Goal: Use online tool/utility: Utilize a website feature to perform a specific function

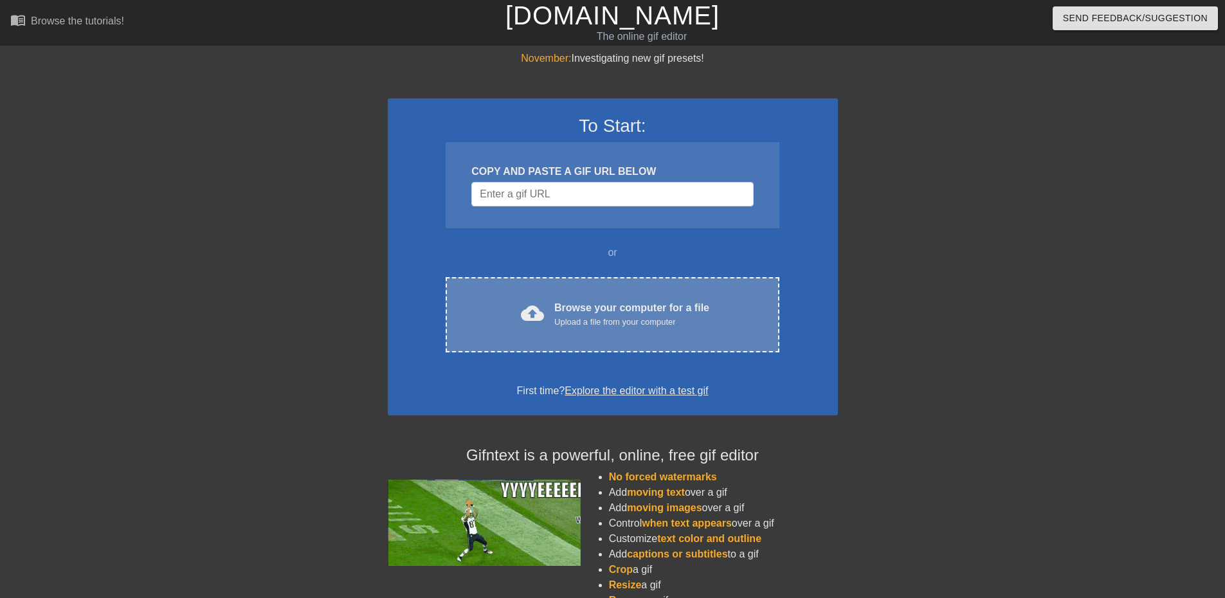
click at [564, 318] on div "Upload a file from your computer" at bounding box center [631, 322] width 155 height 13
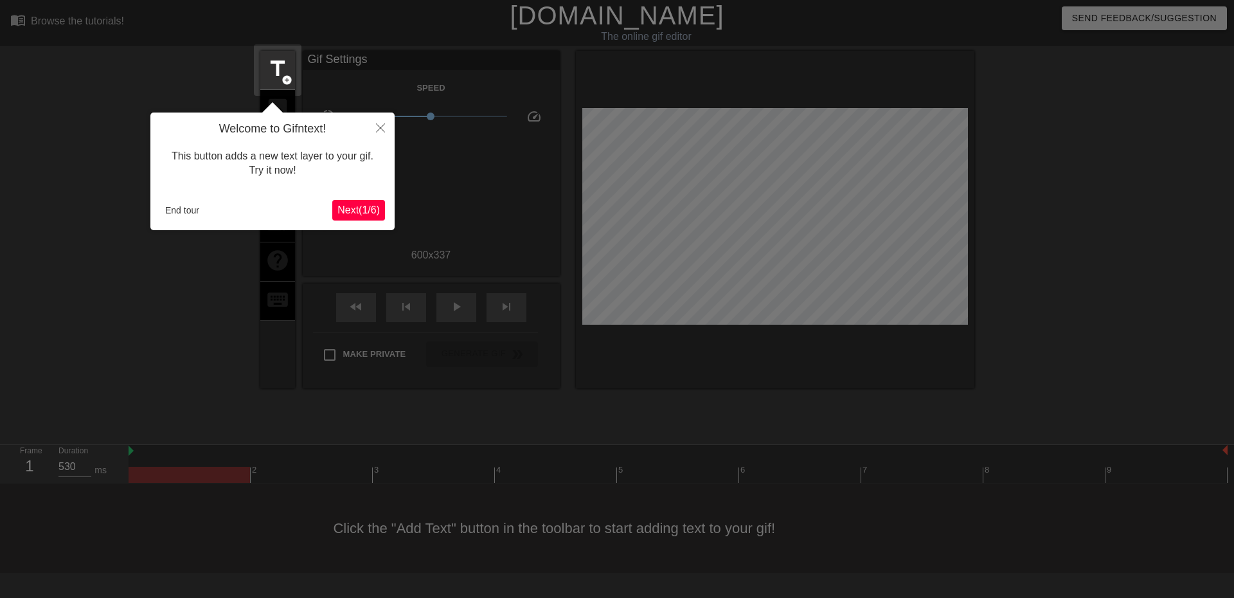
click at [358, 212] on span "Next ( 1 / 6 )" at bounding box center [358, 209] width 42 height 11
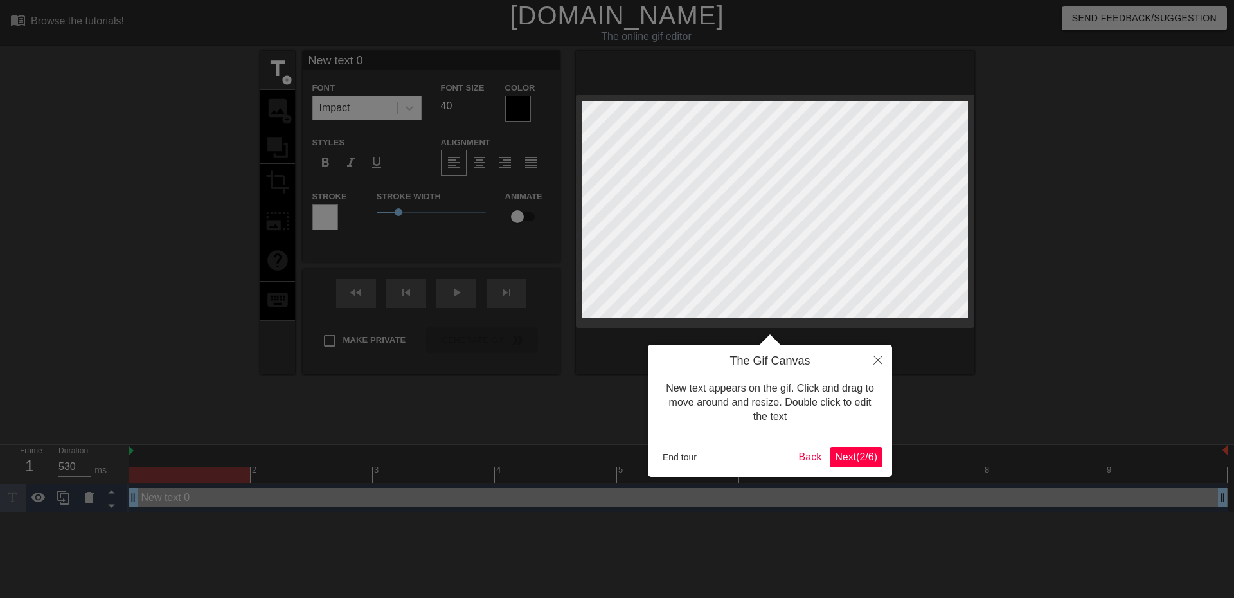
click at [847, 454] on span "Next ( 2 / 6 )" at bounding box center [856, 456] width 42 height 11
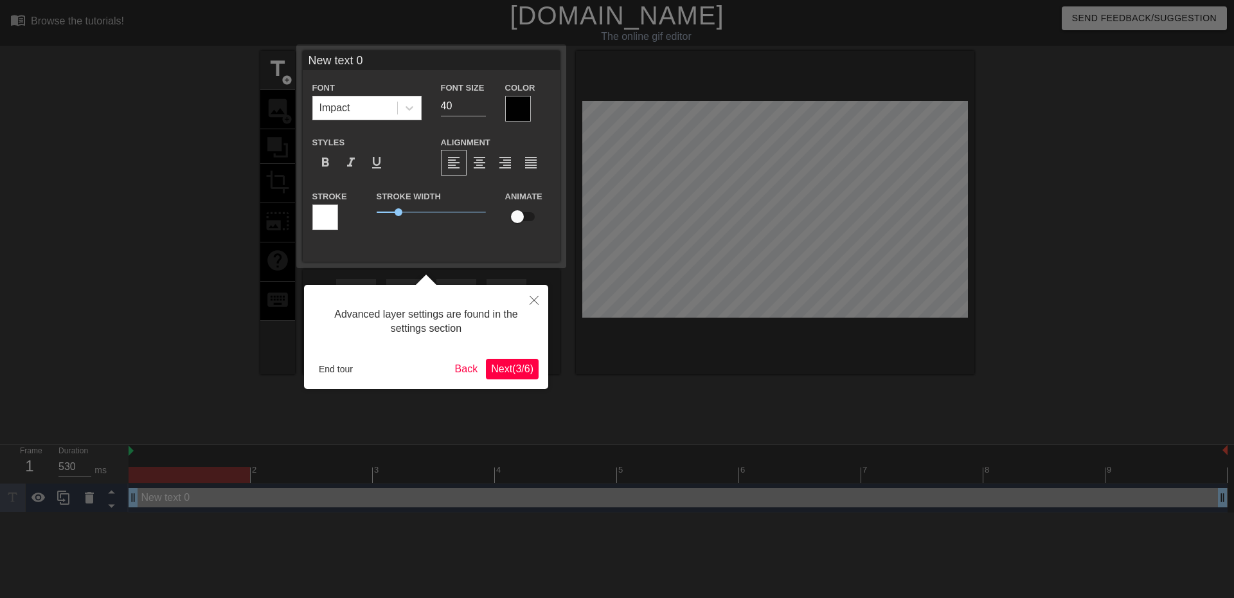
click at [507, 367] on span "Next ( 3 / 6 )" at bounding box center [512, 368] width 42 height 11
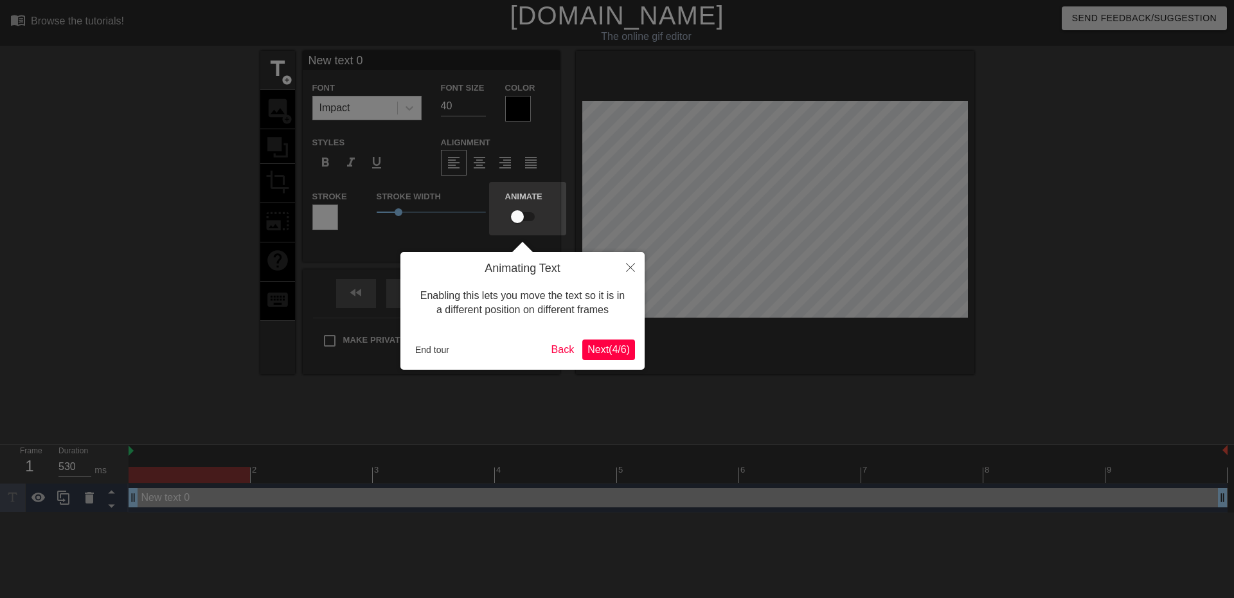
click at [588, 346] on span "Next ( 4 / 6 )" at bounding box center [609, 349] width 42 height 11
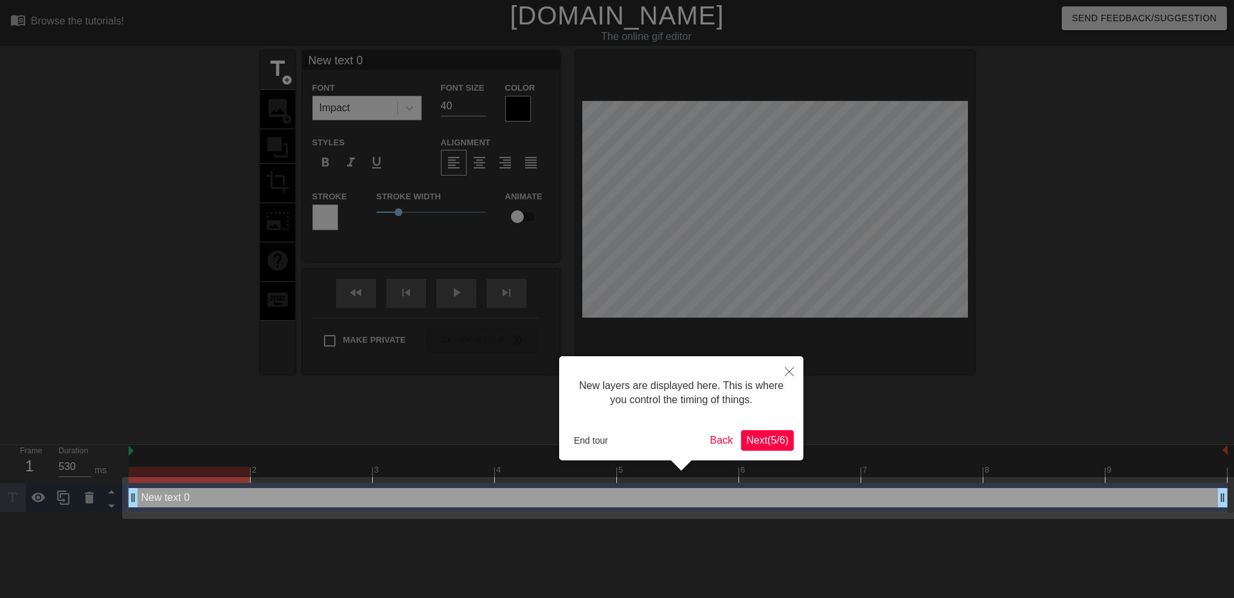
click at [775, 442] on span "Next ( 5 / 6 )" at bounding box center [767, 440] width 42 height 11
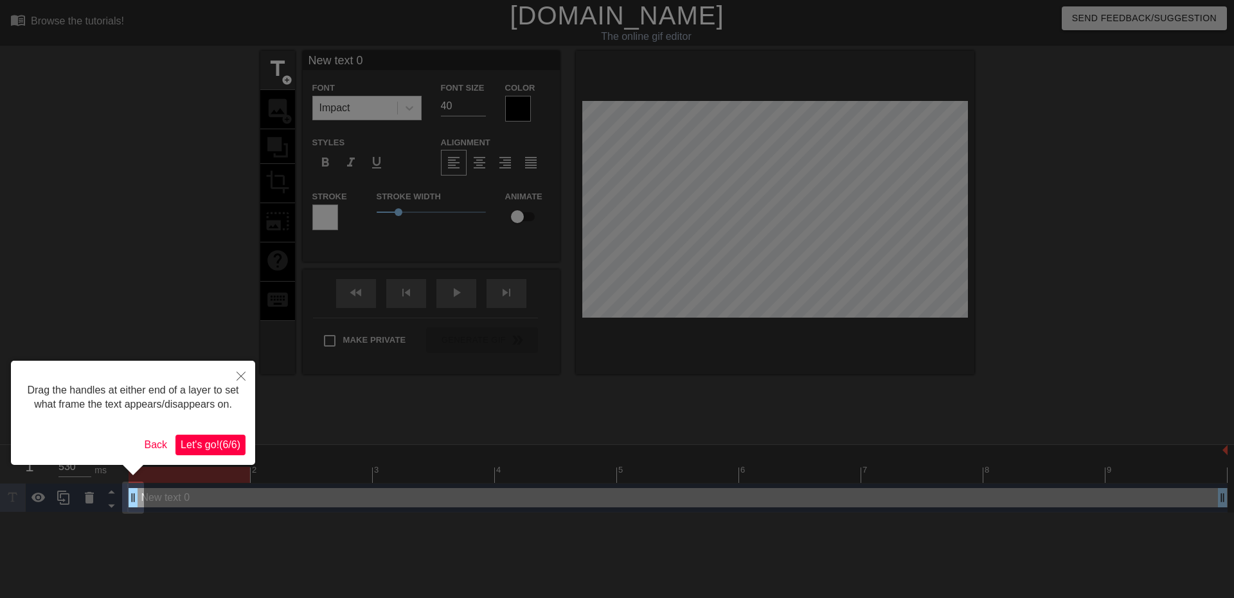
click at [222, 443] on span "Let's go! ( 6 / 6 )" at bounding box center [211, 444] width 60 height 11
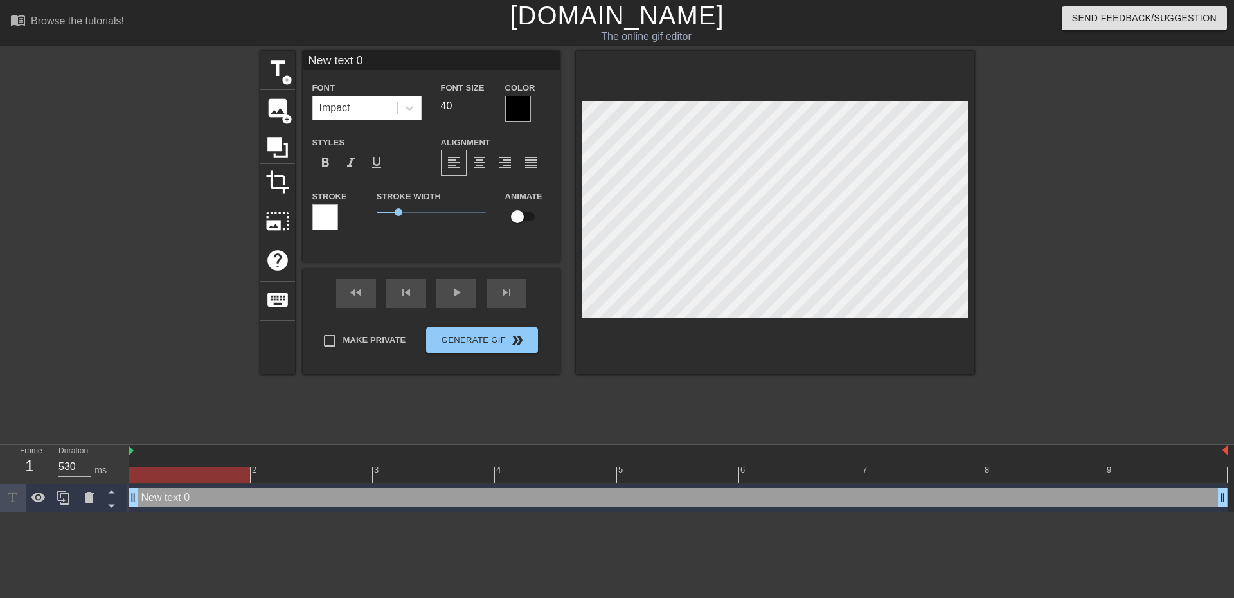
scroll to position [2, 3]
drag, startPoint x: 557, startPoint y: 302, endPoint x: 286, endPoint y: 183, distance: 295.9
click at [286, 183] on span "crop" at bounding box center [277, 182] width 24 height 24
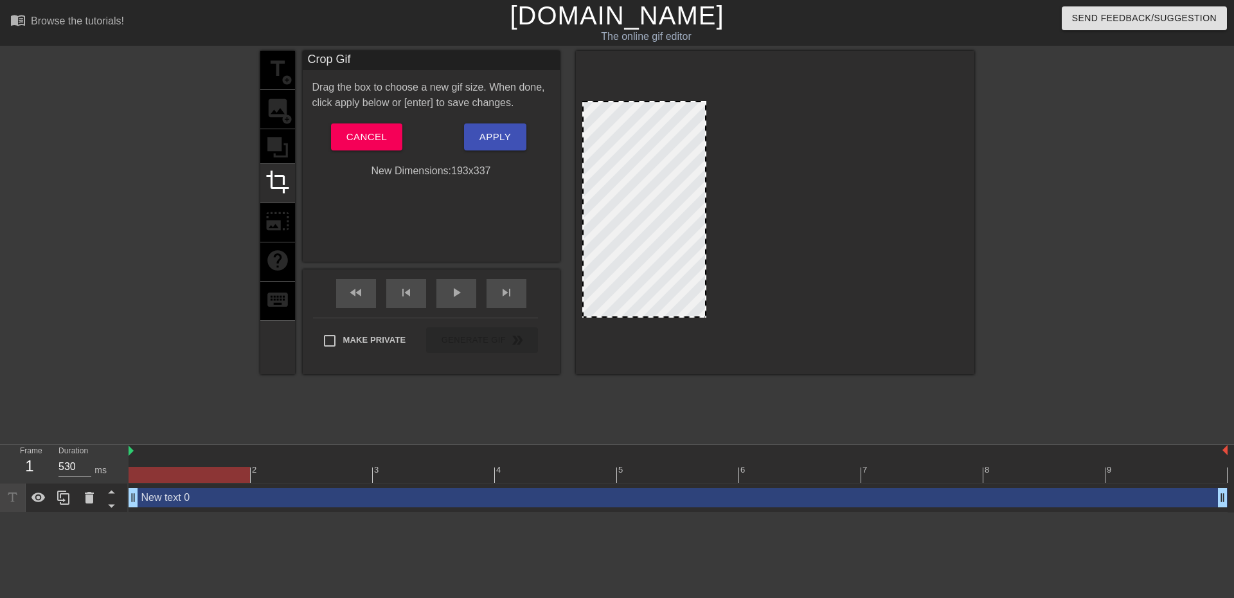
drag, startPoint x: 966, startPoint y: 316, endPoint x: 690, endPoint y: 186, distance: 304.5
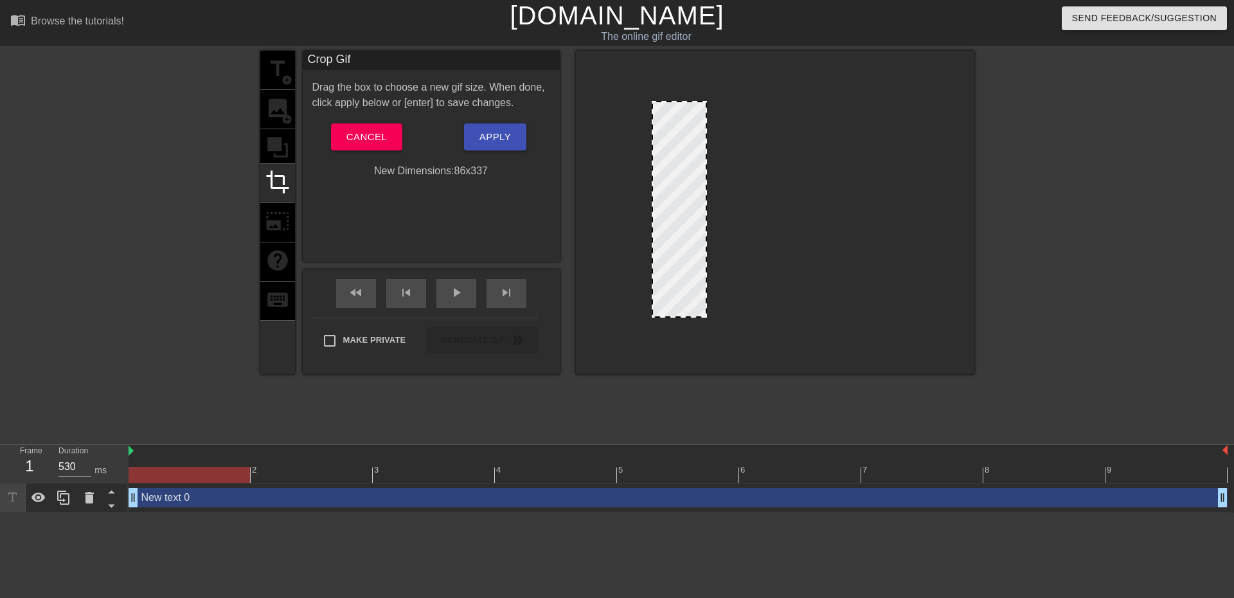
drag, startPoint x: 586, startPoint y: 160, endPoint x: 655, endPoint y: 158, distance: 69.5
drag, startPoint x: 683, startPoint y: 104, endPoint x: 681, endPoint y: 136, distance: 32.2
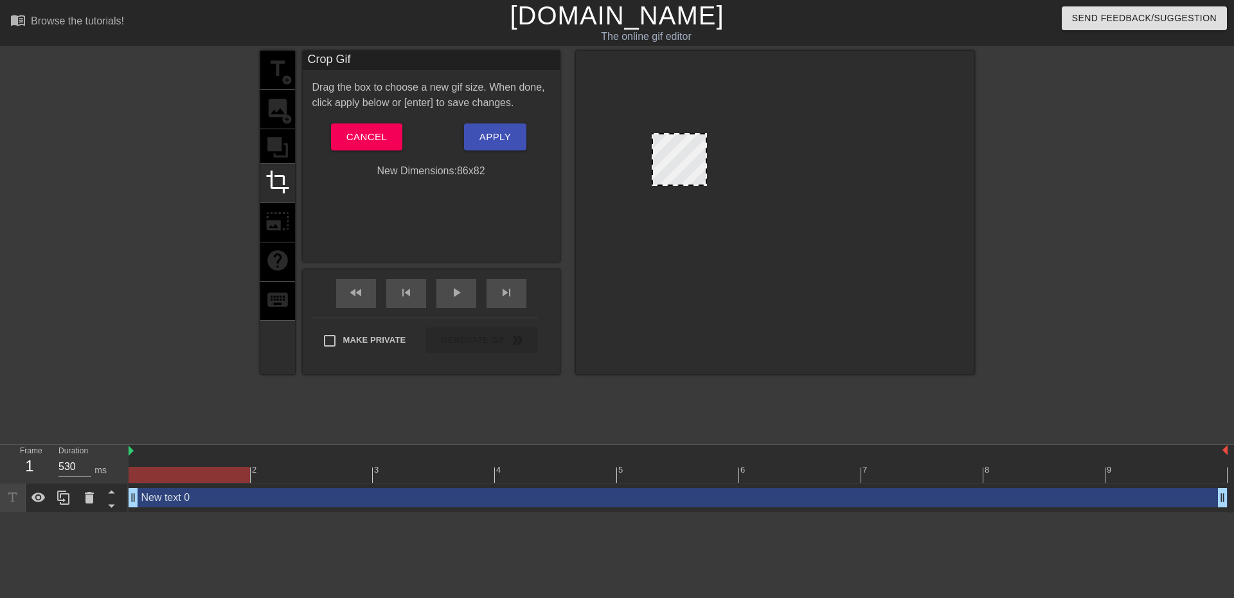
drag, startPoint x: 681, startPoint y: 315, endPoint x: 686, endPoint y: 183, distance: 131.9
click at [490, 133] on span "Apply" at bounding box center [495, 137] width 31 height 17
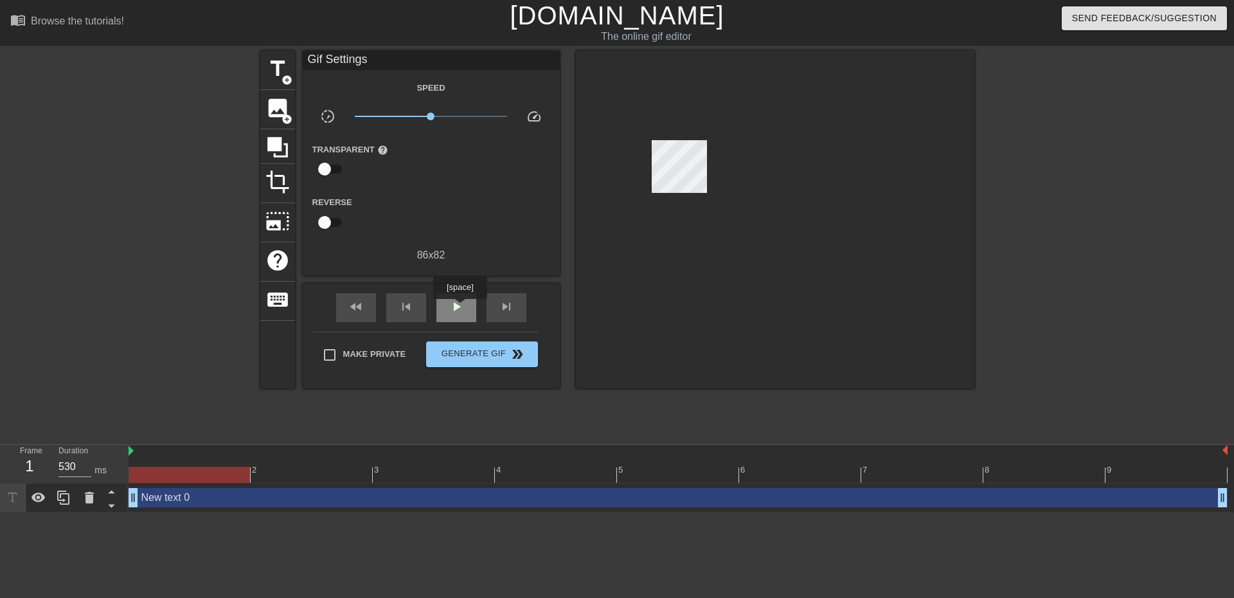
click at [460, 308] on span "play_arrow" at bounding box center [456, 306] width 15 height 15
click at [459, 308] on span "pause" at bounding box center [456, 306] width 15 height 15
type input "530"
drag, startPoint x: 896, startPoint y: 473, endPoint x: 165, endPoint y: 473, distance: 731.5
click at [165, 473] on div at bounding box center [189, 475] width 121 height 16
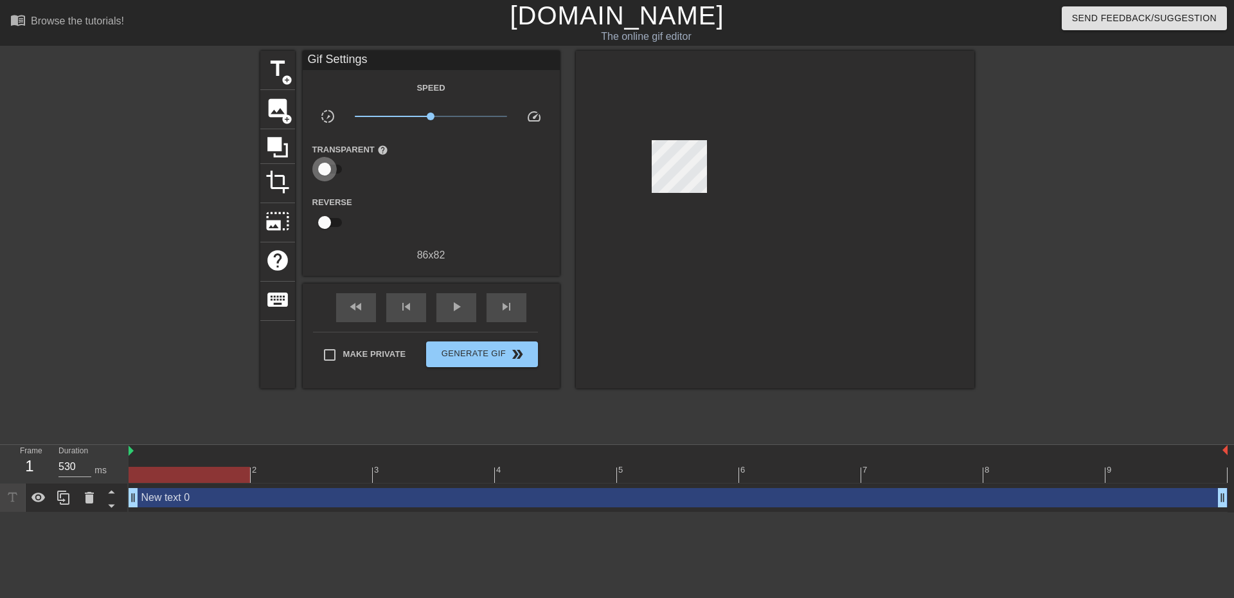
click at [328, 167] on input "checkbox" at bounding box center [324, 169] width 73 height 24
checkbox input "true"
click at [436, 172] on div at bounding box center [432, 170] width 26 height 26
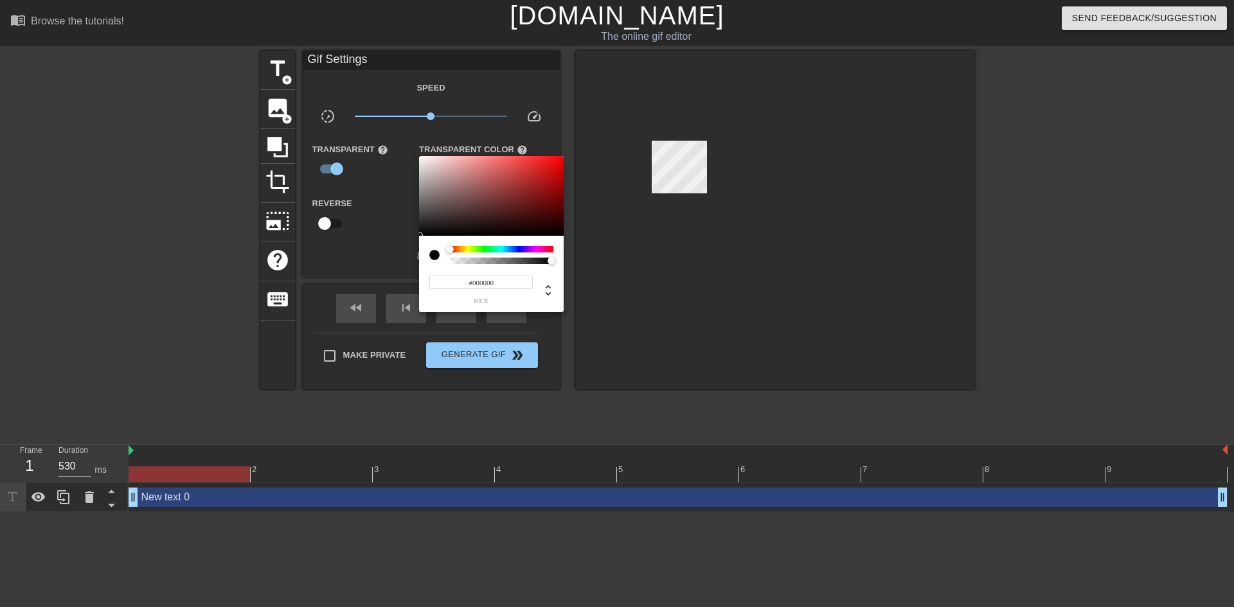
type input "0"
drag, startPoint x: 550, startPoint y: 260, endPoint x: 445, endPoint y: 260, distance: 105.4
click at [445, 260] on div at bounding box center [491, 255] width 124 height 18
click at [391, 163] on div at bounding box center [617, 303] width 1234 height 607
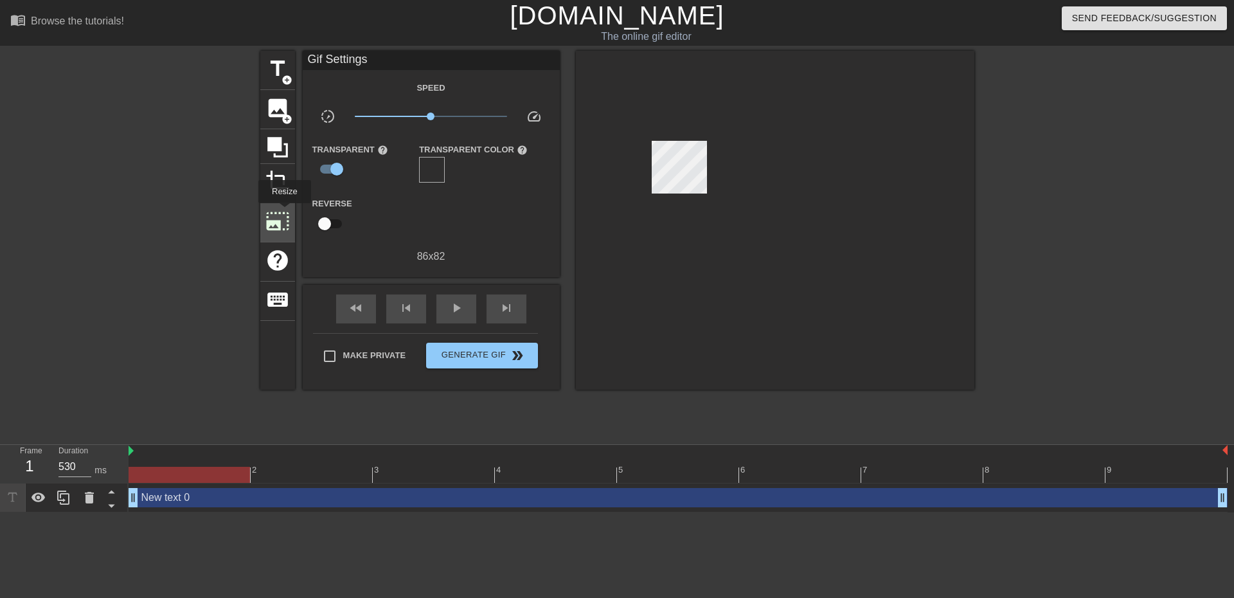
click at [283, 212] on span "photo_size_select_large" at bounding box center [277, 221] width 24 height 24
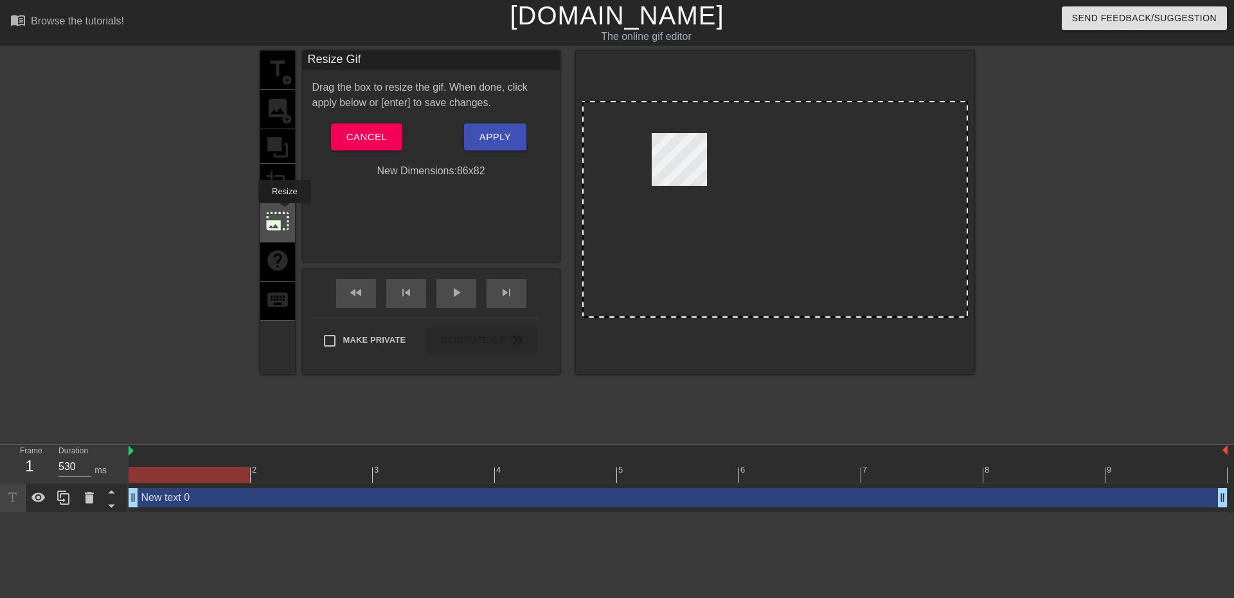
click at [283, 212] on span "photo_size_select_large" at bounding box center [277, 221] width 24 height 24
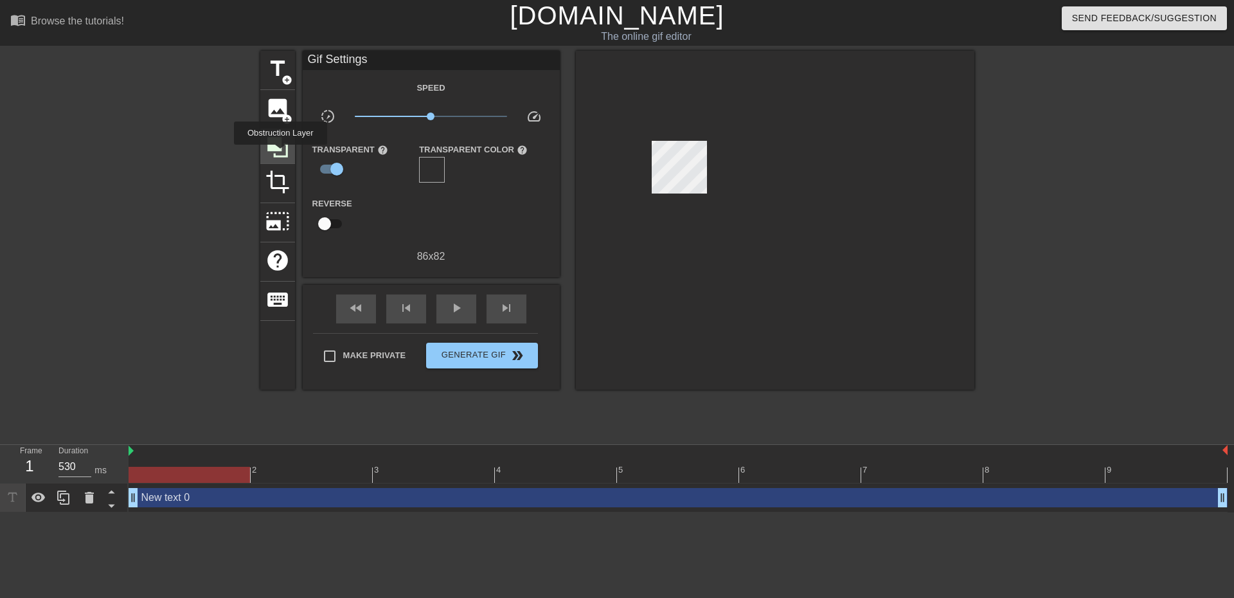
click at [280, 154] on icon at bounding box center [277, 147] width 24 height 24
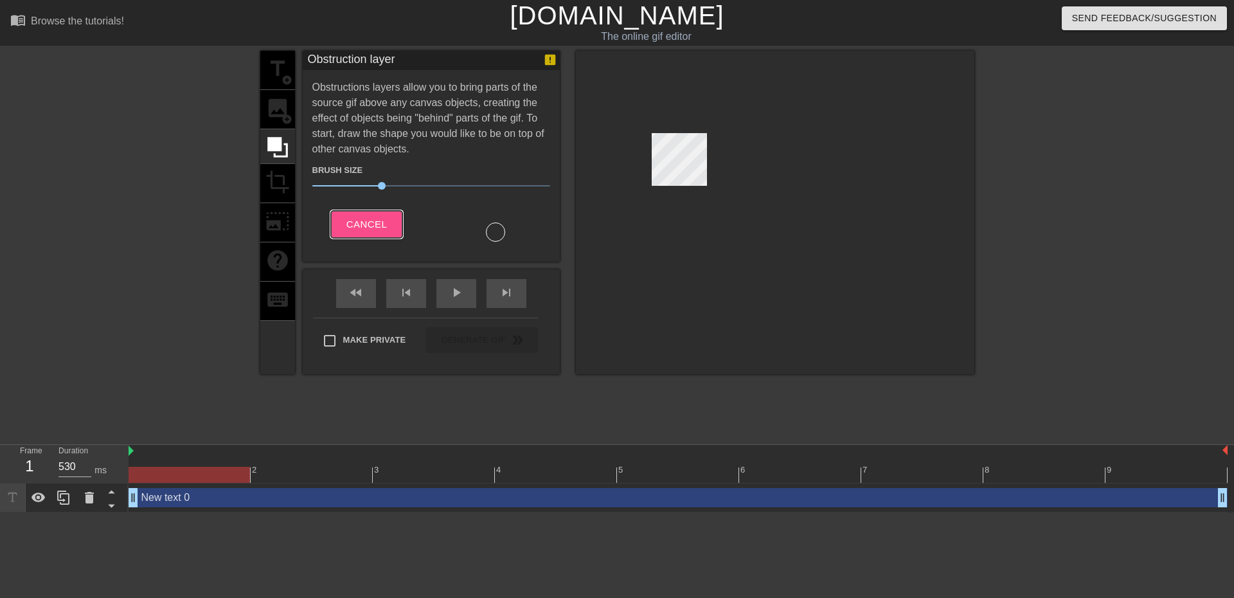
click at [363, 216] on span "Cancel" at bounding box center [366, 224] width 40 height 17
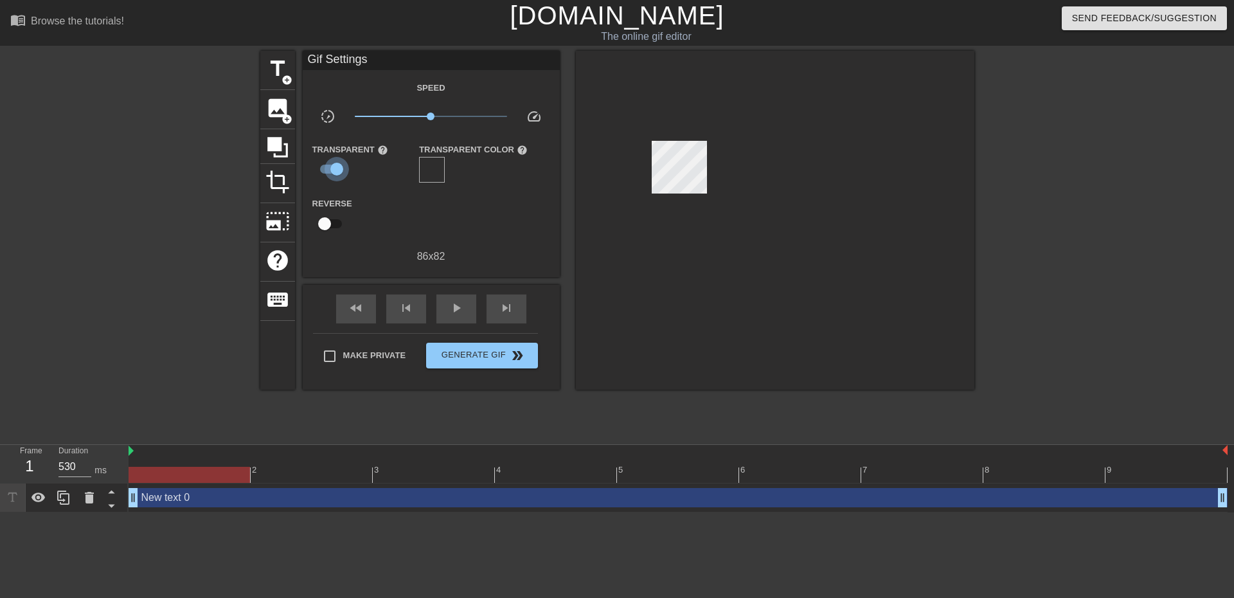
click at [333, 171] on input "checkbox" at bounding box center [336, 169] width 73 height 24
click at [327, 170] on input "checkbox" at bounding box center [324, 169] width 73 height 24
checkbox input "true"
click at [433, 175] on div at bounding box center [432, 170] width 26 height 26
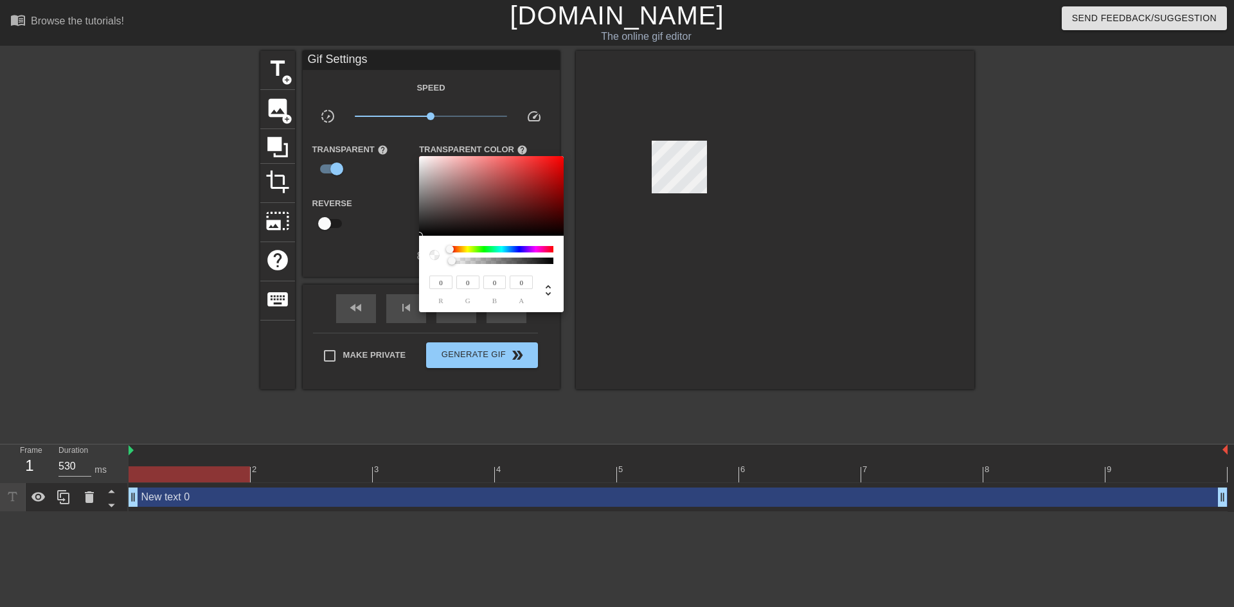
drag, startPoint x: 437, startPoint y: 286, endPoint x: 451, endPoint y: 285, distance: 14.2
click at [451, 285] on input "0" at bounding box center [440, 282] width 23 height 13
type input "2"
type input "1"
type input "255"
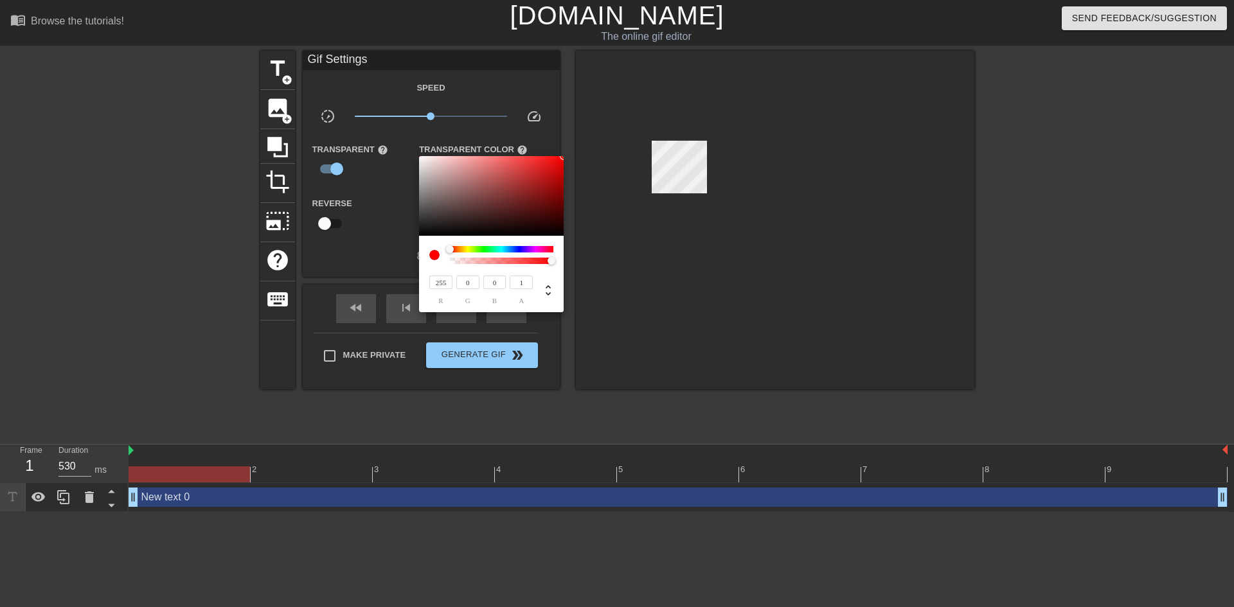
drag, startPoint x: 461, startPoint y: 282, endPoint x: 476, endPoint y: 282, distance: 14.8
click at [476, 282] on input "0" at bounding box center [467, 282] width 23 height 13
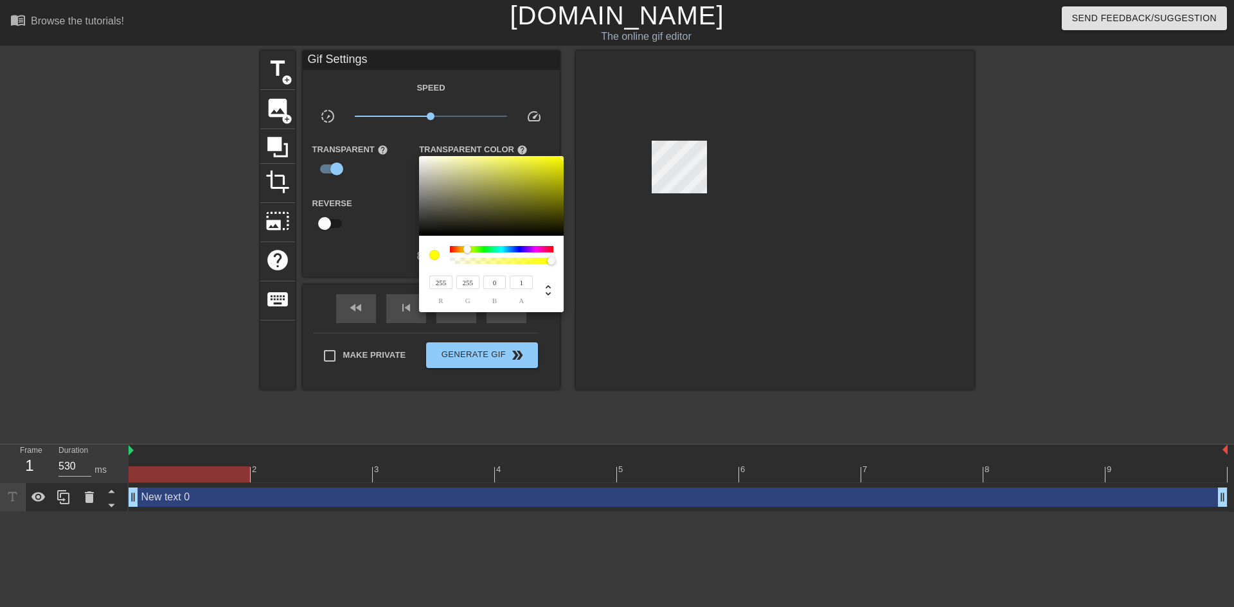
type input "255"
drag, startPoint x: 490, startPoint y: 282, endPoint x: 499, endPoint y: 282, distance: 9.0
click at [499, 282] on input "0" at bounding box center [494, 282] width 23 height 13
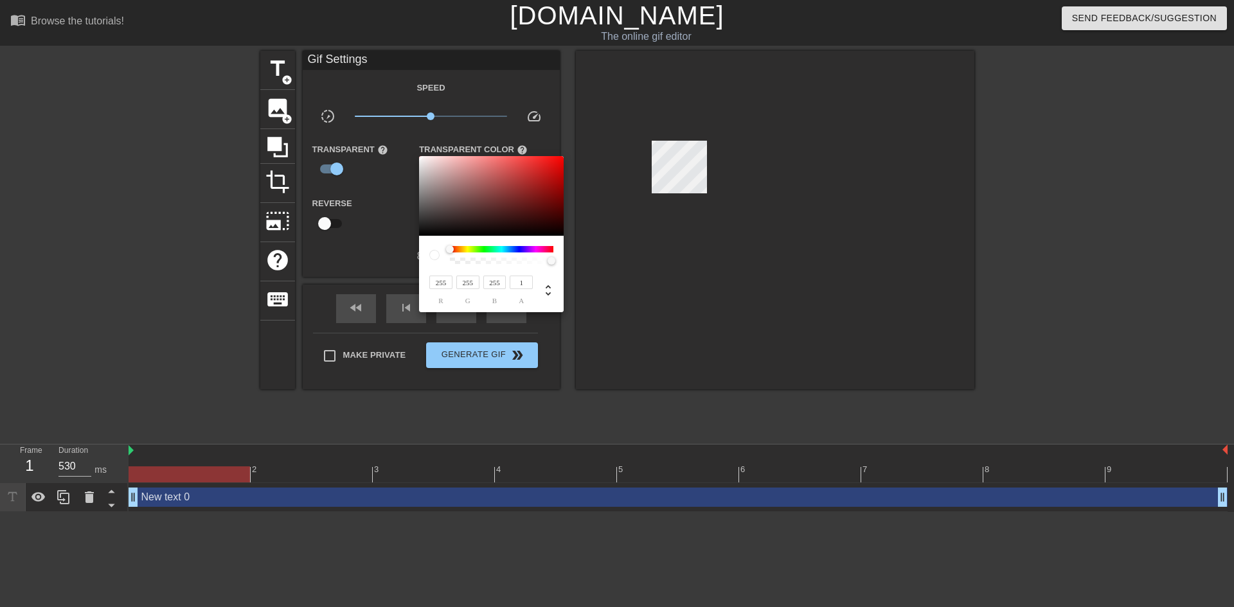
type input "255"
type input "0.99"
click at [550, 262] on div at bounding box center [552, 261] width 8 height 8
click at [543, 140] on div at bounding box center [617, 303] width 1234 height 607
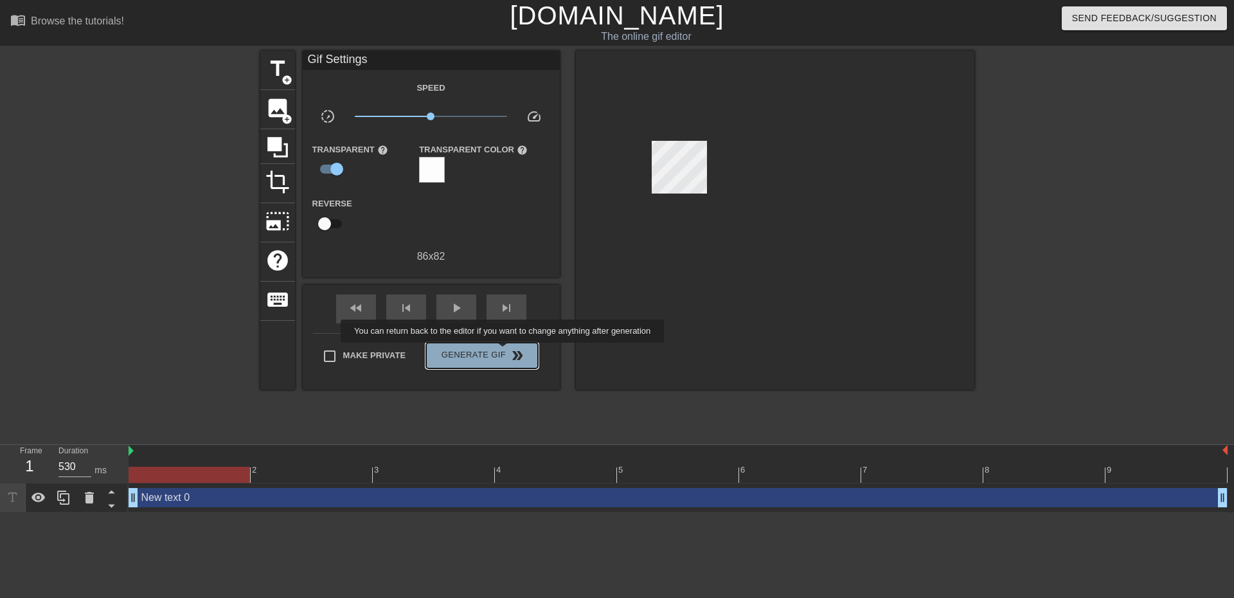
click at [504, 352] on span "Generate Gif double_arrow" at bounding box center [481, 355] width 101 height 15
